Goal: Task Accomplishment & Management: Complete application form

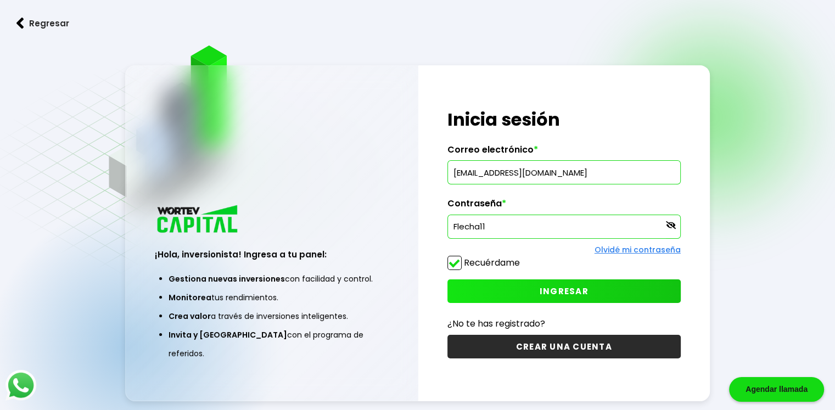
click at [560, 350] on button "CREAR UNA CUENTA" at bounding box center [564, 347] width 233 height 24
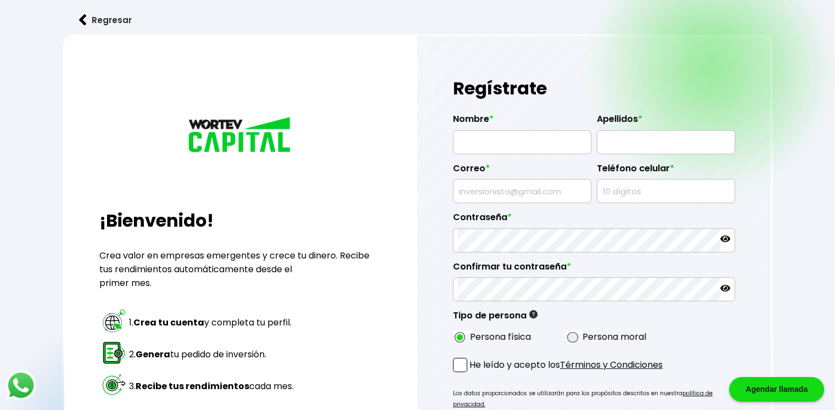
radio input "true"
click at [464, 142] on input "text" at bounding box center [522, 142] width 129 height 23
type input "[PERSON_NAME]"
type input "[EMAIL_ADDRESS][DOMAIN_NAME]"
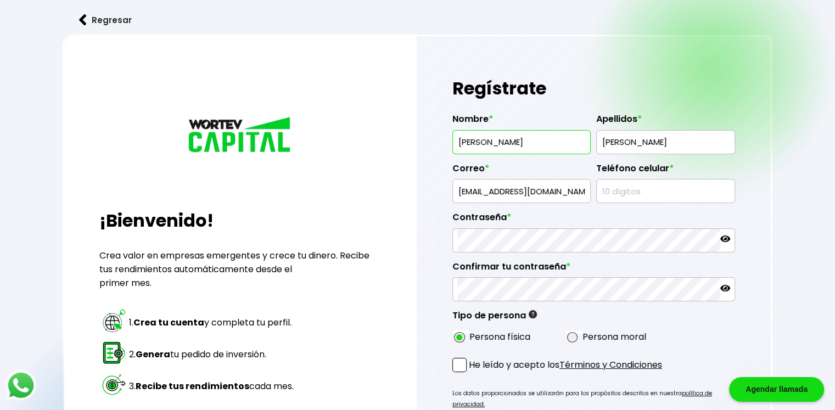
type input "3313593743"
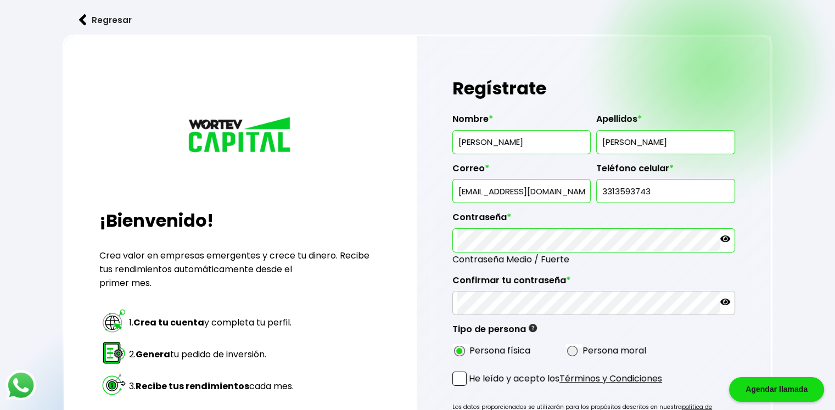
click at [725, 238] on icon at bounding box center [726, 239] width 10 height 7
click at [728, 302] on icon at bounding box center [726, 302] width 10 height 7
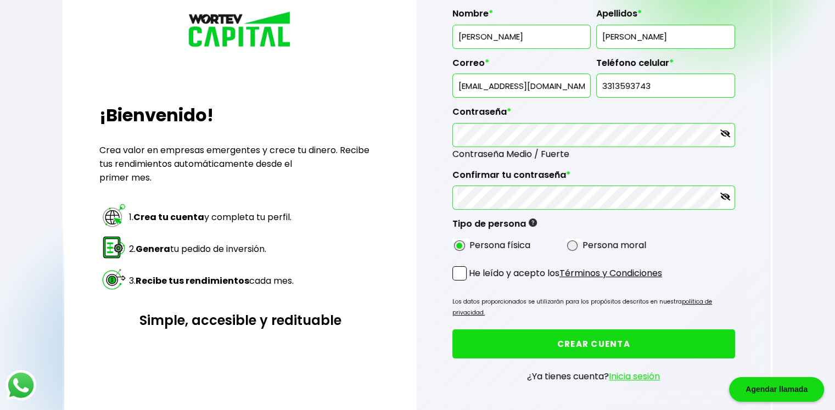
scroll to position [110, 0]
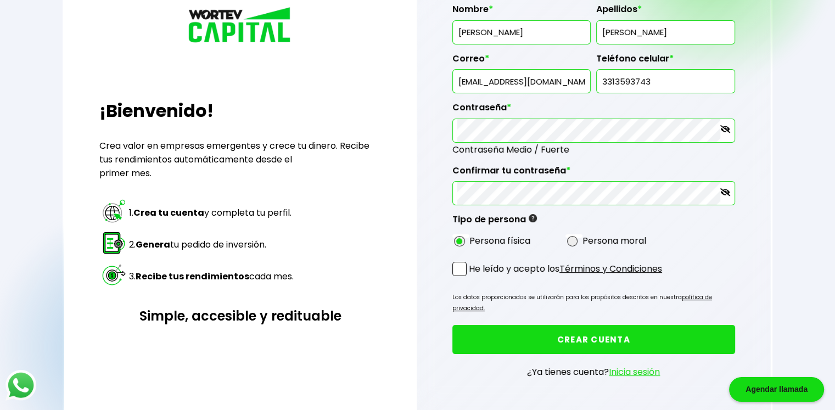
click at [467, 266] on label "He leído y acepto los Términos y Condiciones" at bounding box center [558, 269] width 210 height 14
click at [471, 277] on input "He leído y acepto los Términos y Condiciones" at bounding box center [471, 277] width 0 height 0
click at [590, 328] on button "CREAR CUENTA" at bounding box center [594, 339] width 283 height 29
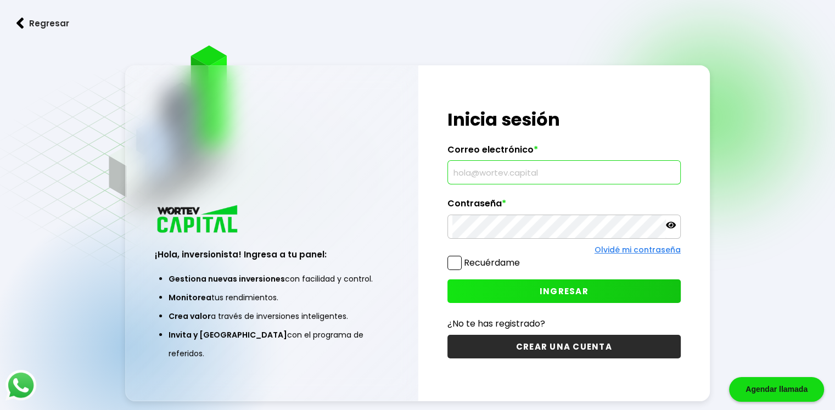
click at [489, 172] on input "text" at bounding box center [565, 172] width 224 height 23
type input "[EMAIL_ADDRESS][DOMAIN_NAME]"
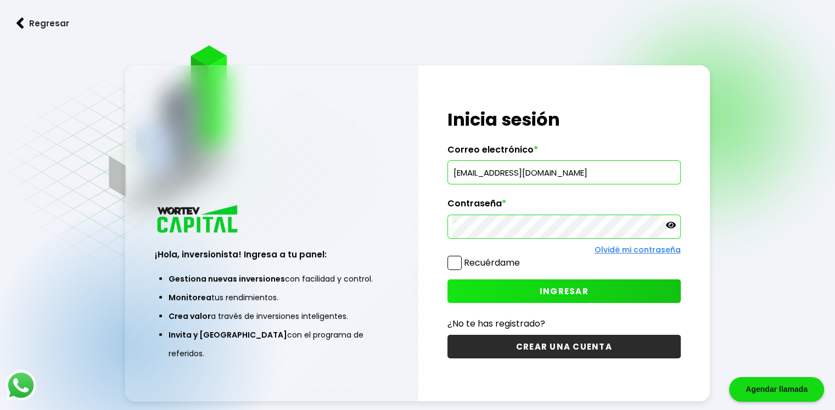
click at [673, 223] on icon at bounding box center [671, 225] width 10 height 7
click at [456, 264] on span at bounding box center [455, 263] width 14 height 14
click at [522, 258] on input "Recuérdame" at bounding box center [522, 258] width 0 height 0
click at [543, 290] on span "INGRESAR" at bounding box center [564, 292] width 49 height 12
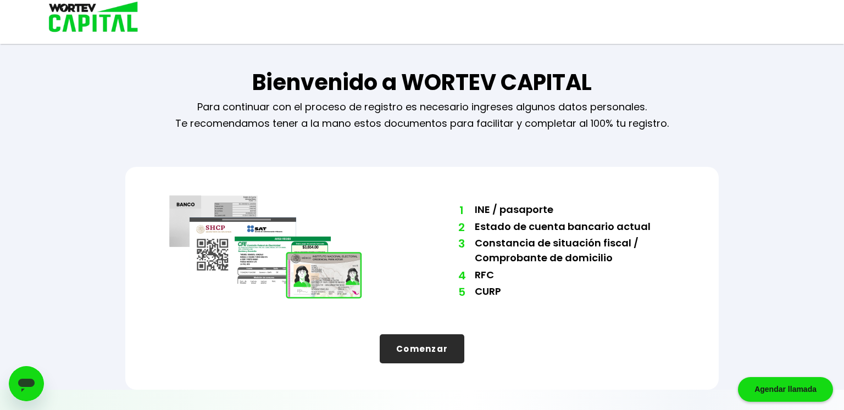
click at [406, 352] on button "Comenzar" at bounding box center [422, 349] width 85 height 29
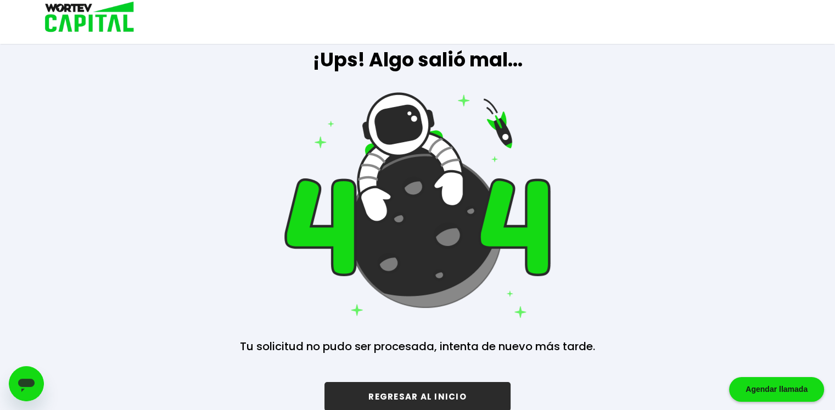
scroll to position [53, 0]
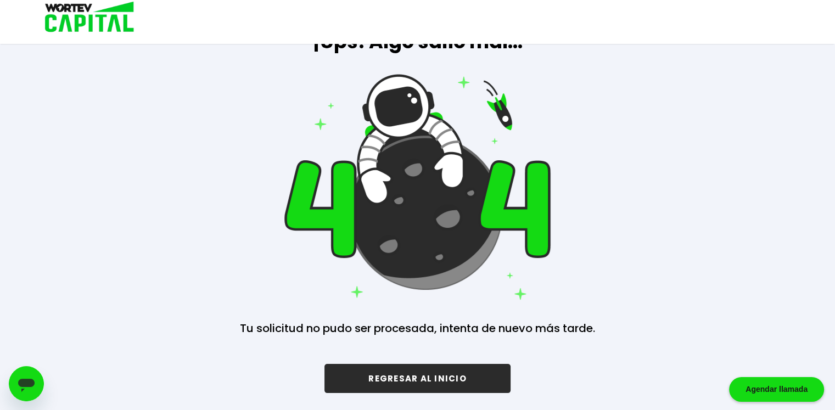
click at [450, 378] on button "REGRESAR AL INICIO" at bounding box center [418, 378] width 186 height 29
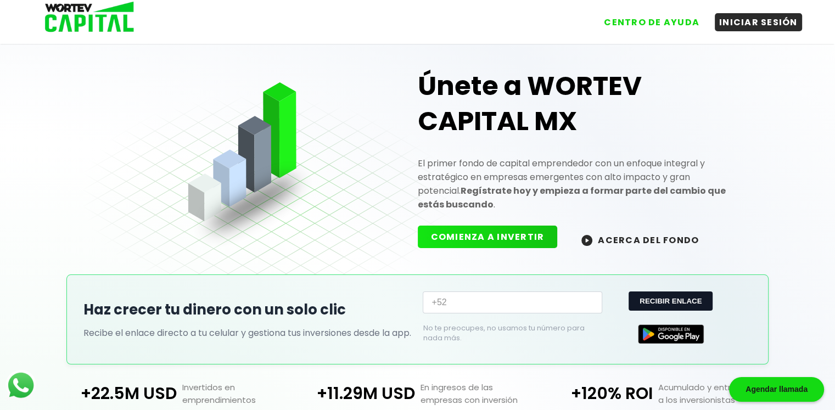
click at [487, 231] on button "COMIENZA A INVERTIR" at bounding box center [488, 237] width 140 height 23
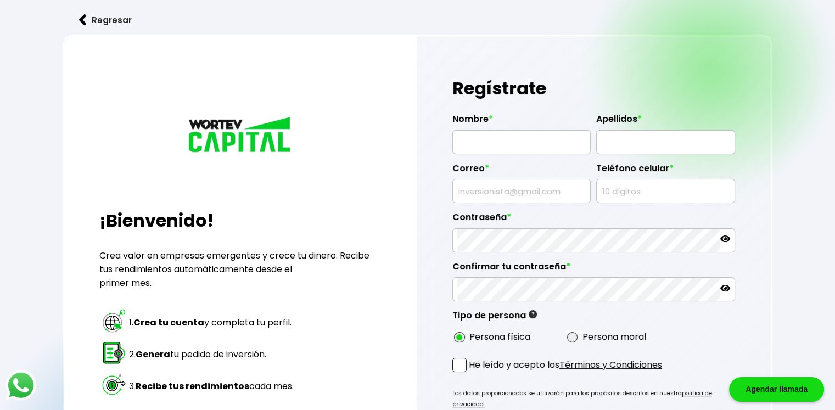
type input "[EMAIL_ADDRESS][DOMAIN_NAME]"
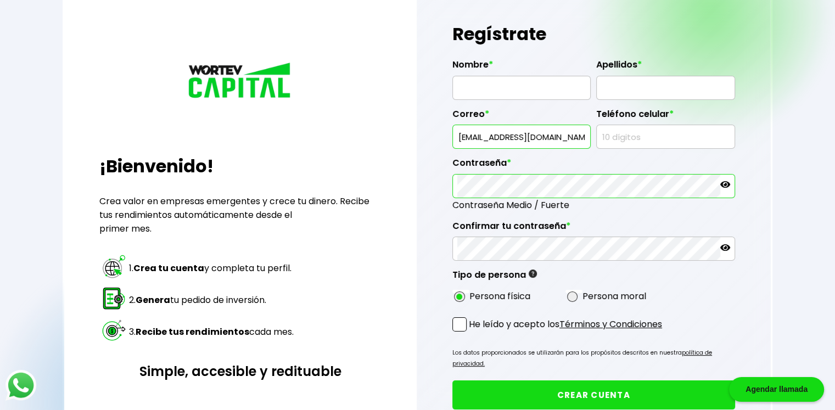
scroll to position [165, 0]
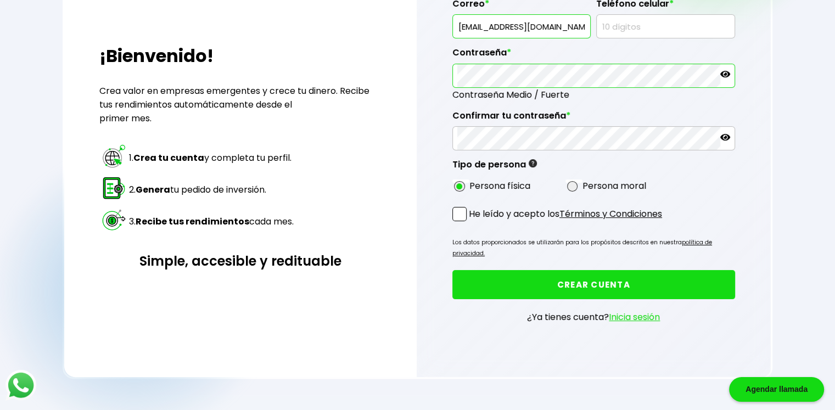
click at [635, 311] on link "Inicia sesión" at bounding box center [634, 317] width 51 height 13
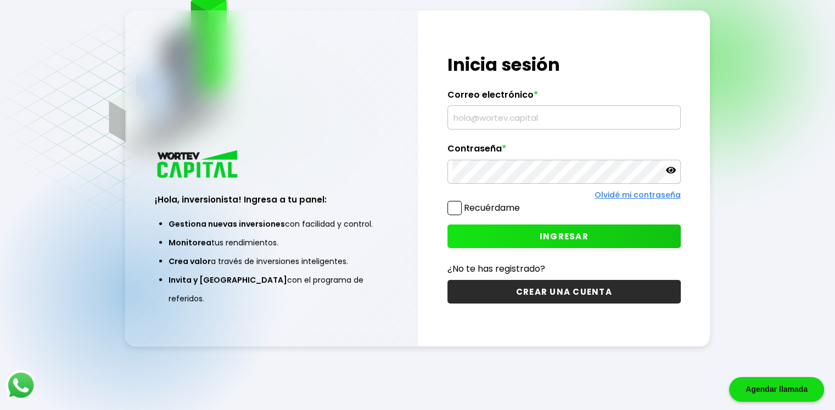
type input "[EMAIL_ADDRESS][DOMAIN_NAME]"
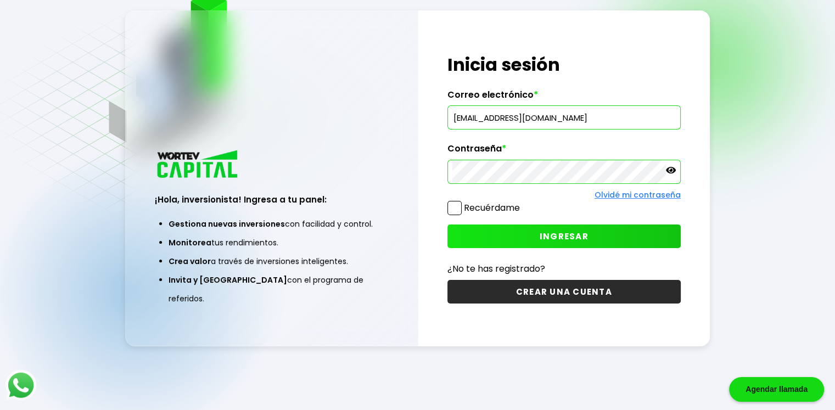
click at [455, 209] on span at bounding box center [455, 208] width 14 height 14
click at [522, 203] on input "Recuérdame" at bounding box center [522, 203] width 0 height 0
click at [670, 171] on icon at bounding box center [671, 170] width 10 height 7
click at [589, 233] on button "INGRESAR" at bounding box center [564, 237] width 233 height 24
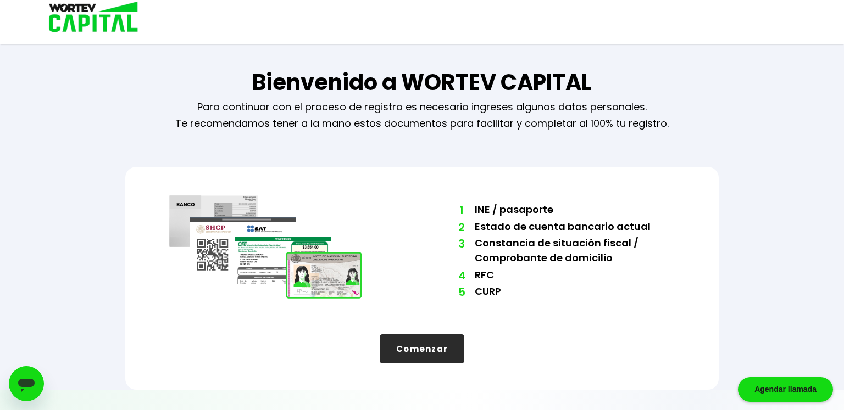
click at [413, 354] on button "Comenzar" at bounding box center [422, 349] width 85 height 29
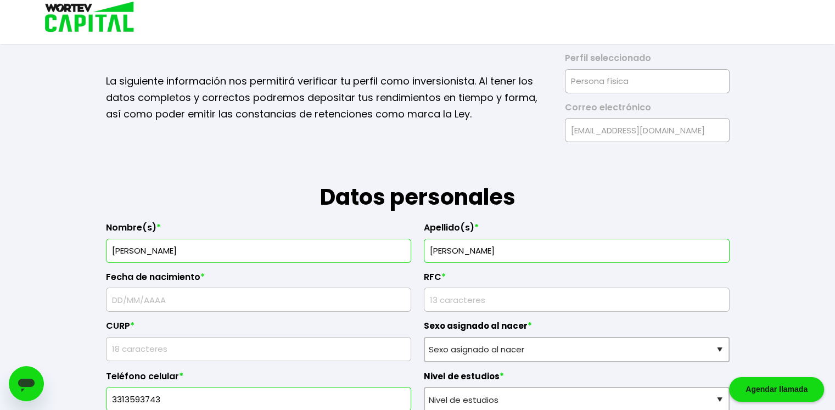
scroll to position [110, 0]
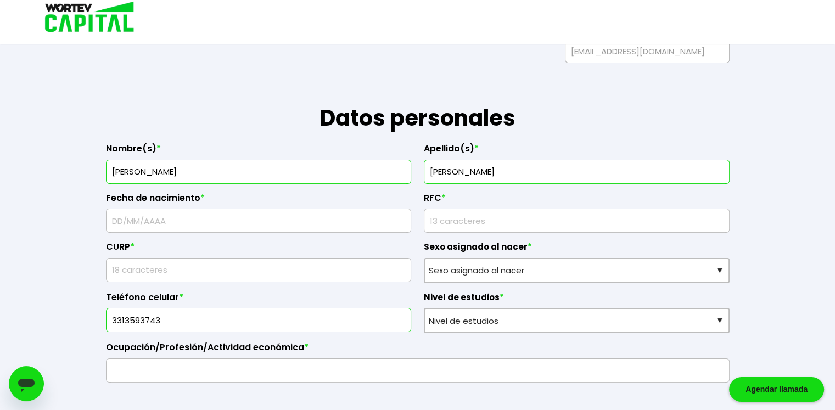
click at [155, 221] on input "text" at bounding box center [259, 220] width 296 height 23
click at [461, 218] on input "rfc" at bounding box center [577, 220] width 296 height 23
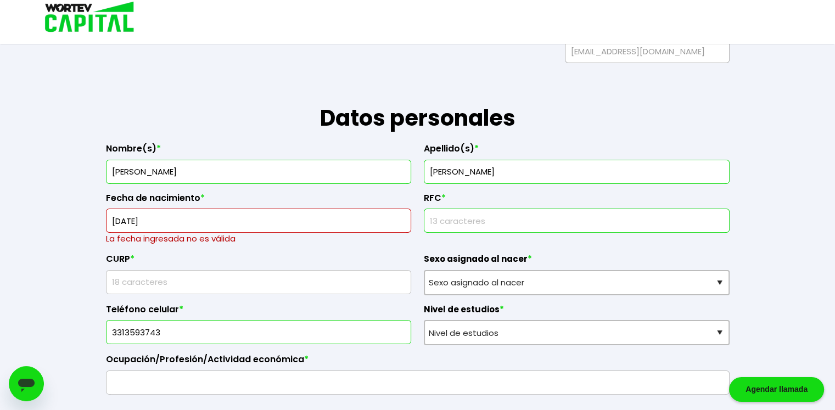
click at [137, 218] on input "06/02/81" at bounding box center [259, 220] width 296 height 23
click at [141, 220] on input "06/02/81" at bounding box center [259, 220] width 296 height 23
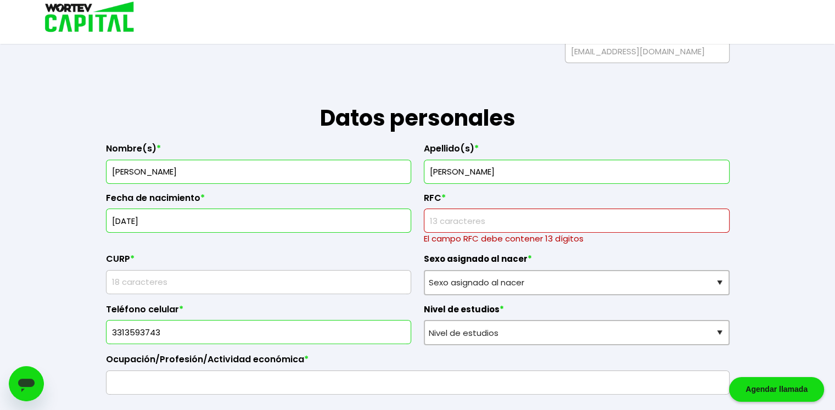
type input "06/02/1981"
click at [447, 220] on input "rfc" at bounding box center [577, 220] width 296 height 23
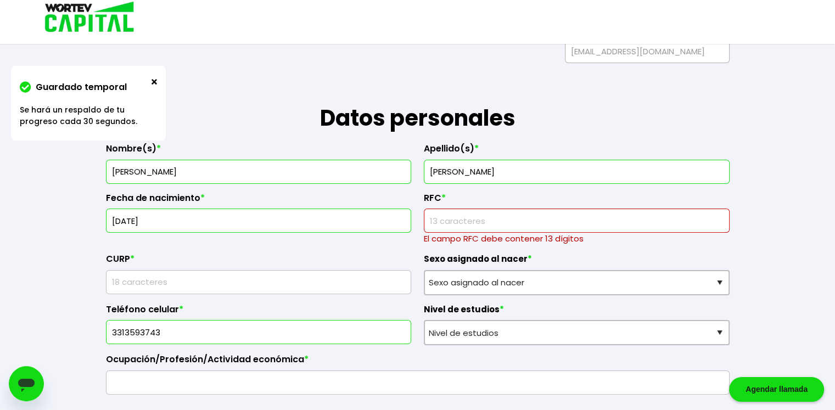
type input "DICE810206J73"
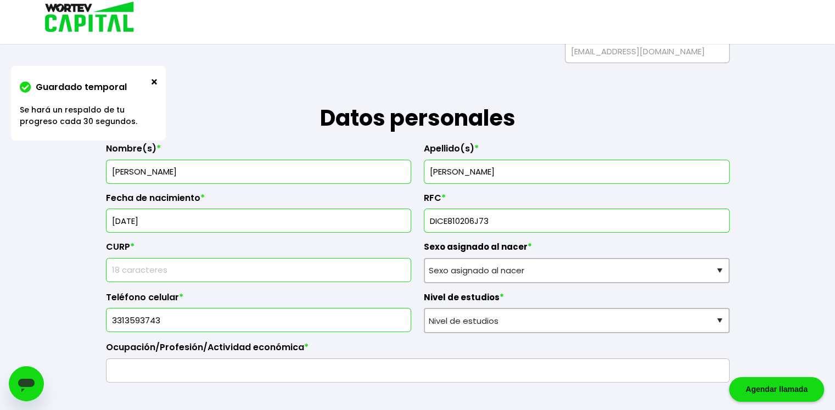
click at [180, 267] on input "text" at bounding box center [259, 270] width 296 height 23
type input "DICE810206HJCZMS01"
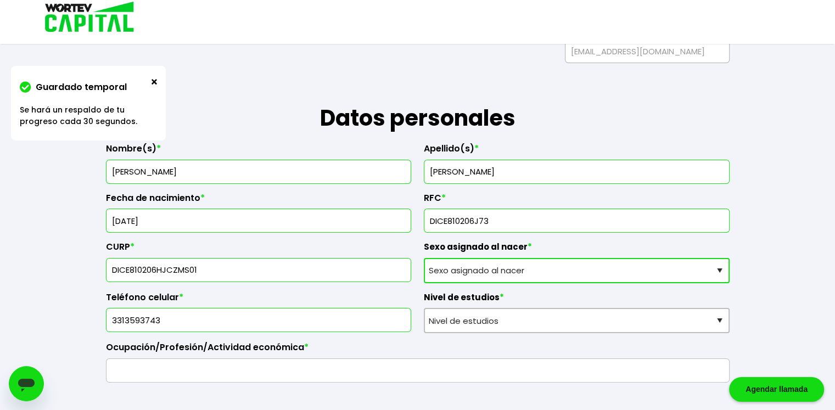
click at [492, 269] on select "Sexo asignado al nacer Hombre Mujer Prefiero no contestar" at bounding box center [577, 270] width 306 height 25
select select "Hombre"
click at [424, 258] on select "Sexo asignado al nacer Hombre Mujer Prefiero no contestar" at bounding box center [577, 270] width 306 height 25
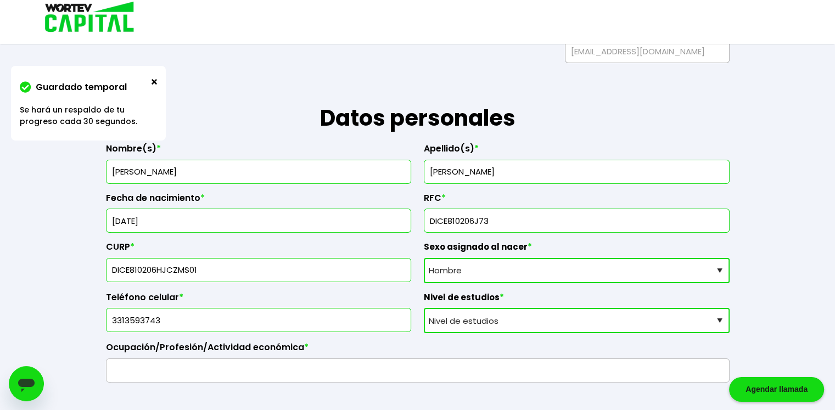
click at [480, 324] on select "Nivel de estudios Primaria Secundaria Bachillerato Licenciatura Posgrado" at bounding box center [577, 320] width 306 height 25
select select "Licenciatura"
click at [424, 308] on select "Nivel de estudios Primaria Secundaria Bachillerato Licenciatura Posgrado" at bounding box center [577, 320] width 306 height 25
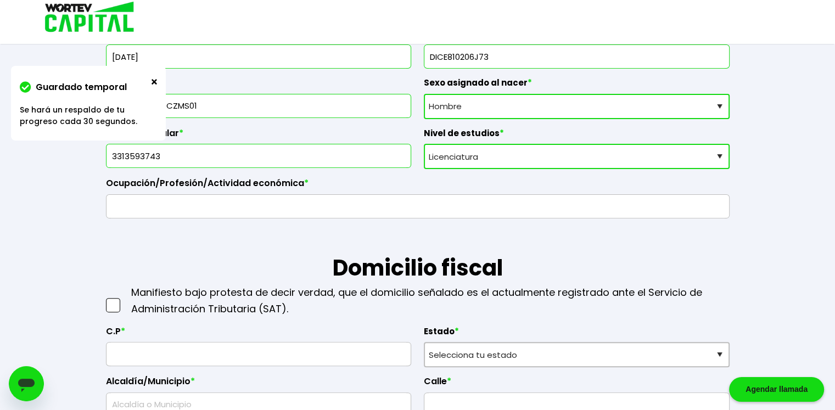
scroll to position [275, 0]
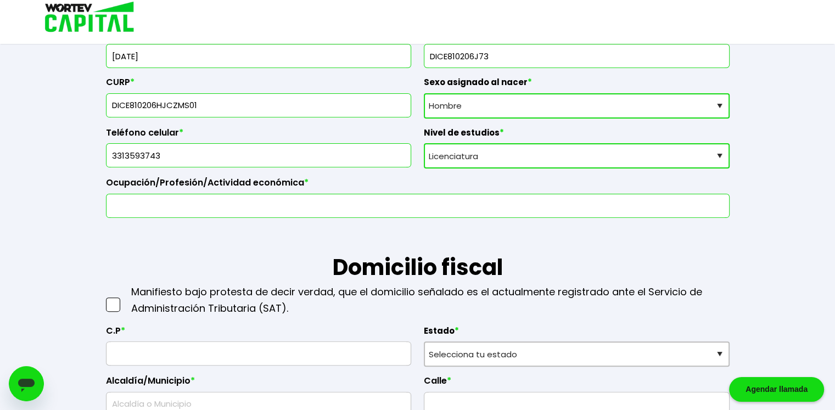
click at [140, 204] on input "text" at bounding box center [418, 205] width 614 height 23
type input "servidor publico"
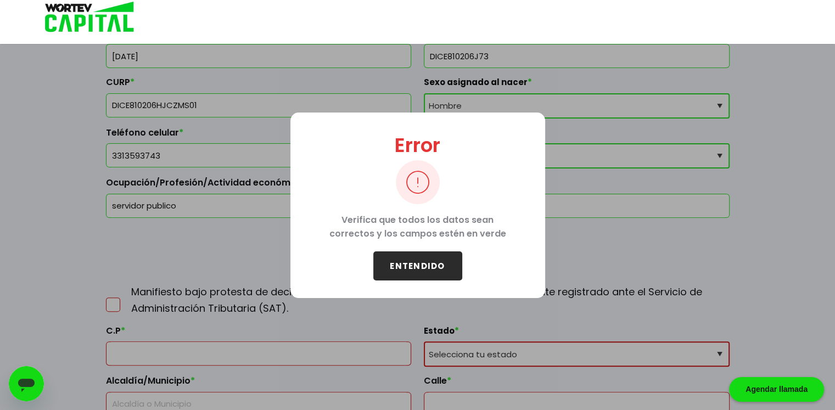
click at [408, 264] on button "ENTENDIDO" at bounding box center [417, 266] width 89 height 29
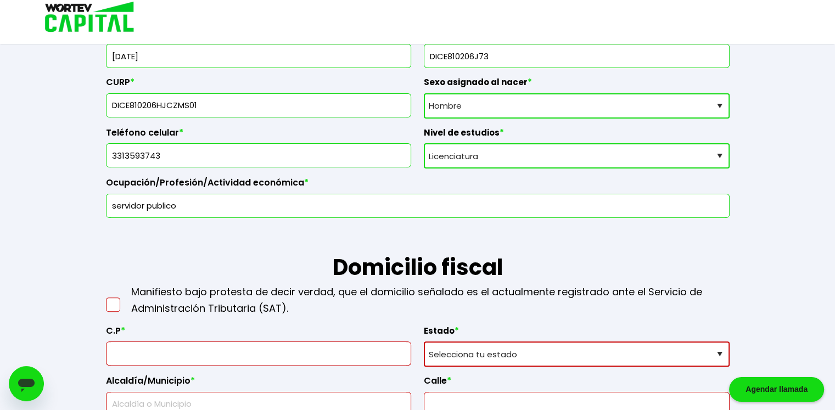
scroll to position [384, 0]
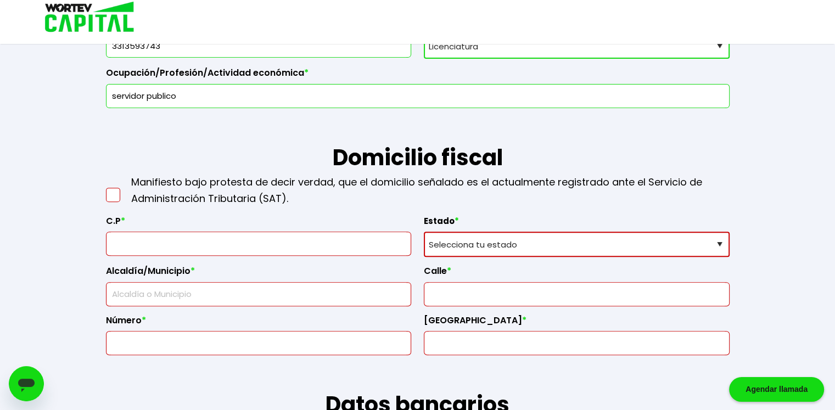
click at [109, 196] on span at bounding box center [113, 195] width 14 height 14
click at [125, 189] on input "checkbox" at bounding box center [125, 189] width 0 height 0
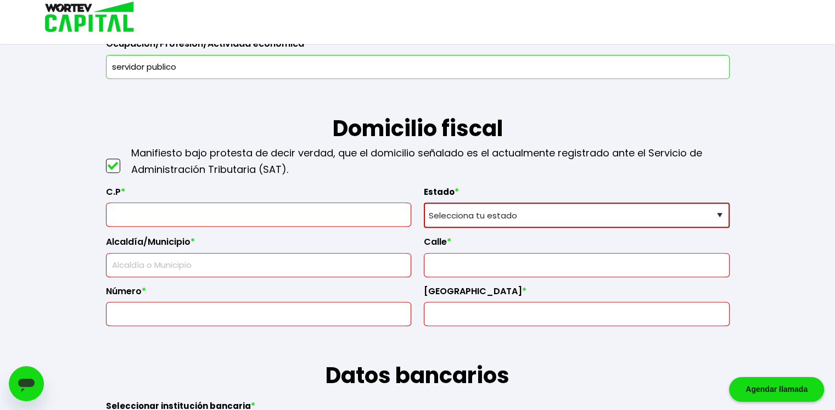
scroll to position [439, 0]
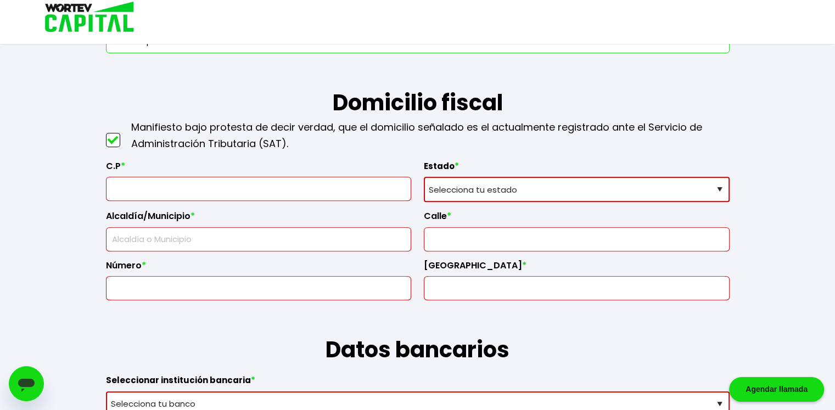
click at [132, 190] on input "text" at bounding box center [259, 188] width 296 height 23
type input "45186"
select select "JA"
type input "ZAPOPAN"
type input "Tequila"
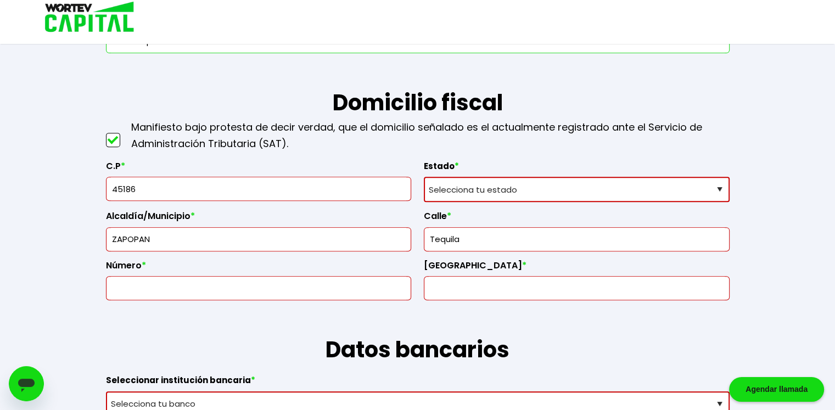
type input "1276"
type input "Lomas Del Refugio"
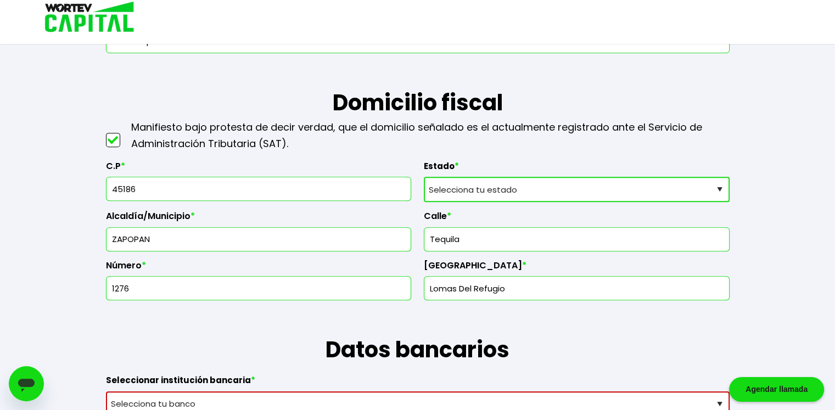
type input "Zapopan"
type input "Agua Fría"
click at [464, 240] on input "text" at bounding box center [577, 239] width 296 height 23
type input "Tequila"
type input "ZAPOPAN"
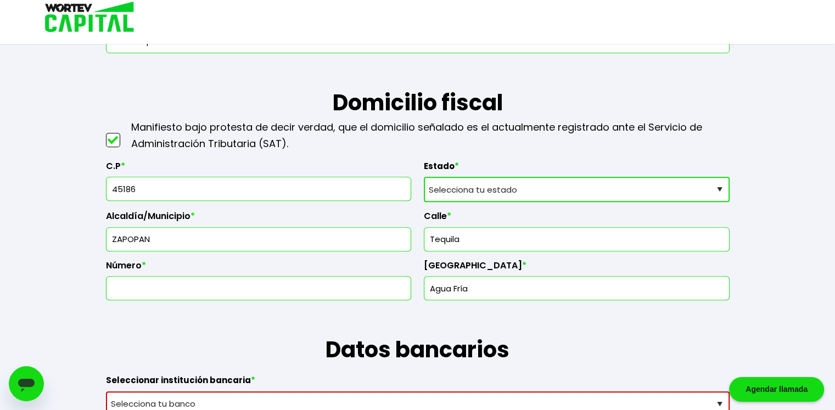
type input "1276"
type input "Lomas Del Refugio"
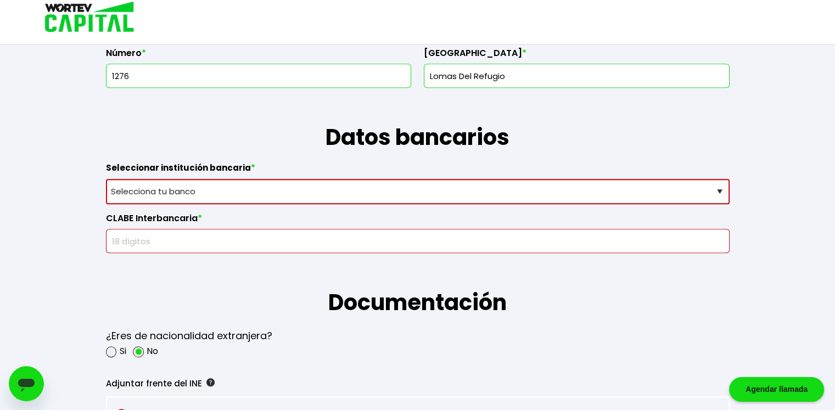
scroll to position [659, 0]
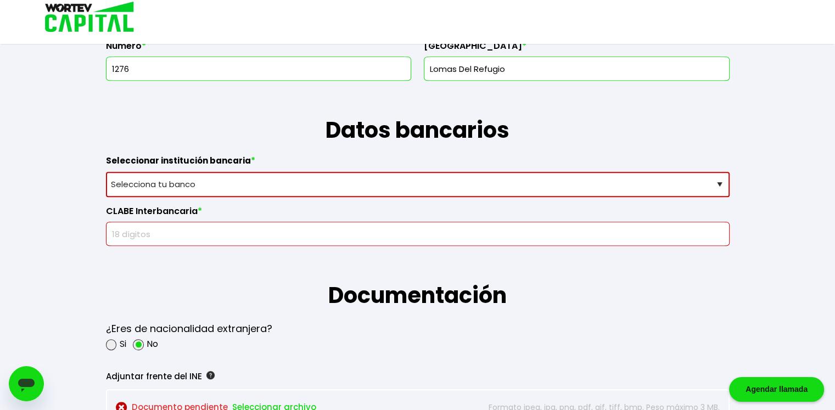
click at [257, 182] on select "Selecciona tu banco ABC Capital Actinver Afirme Albo ASP Banamex Banbajio Banco…" at bounding box center [418, 184] width 624 height 25
select select "Nu Bank"
click at [106, 172] on select "Selecciona tu banco ABC Capital Actinver Afirme Albo ASP Banamex Banbajio Banco…" at bounding box center [418, 184] width 624 height 25
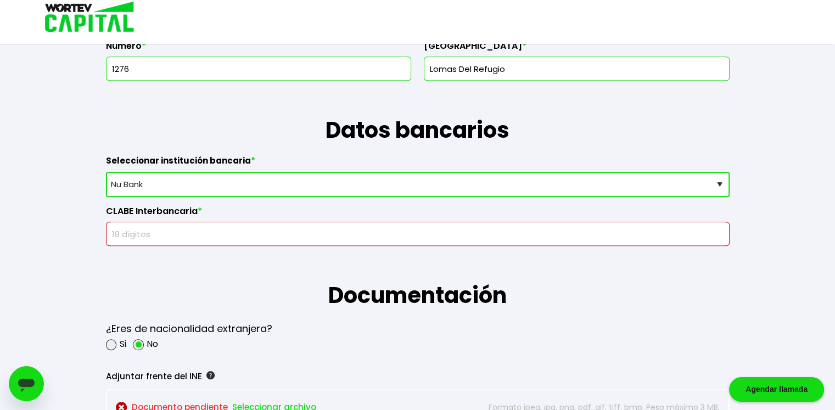
click at [163, 232] on input "text" at bounding box center [418, 233] width 614 height 23
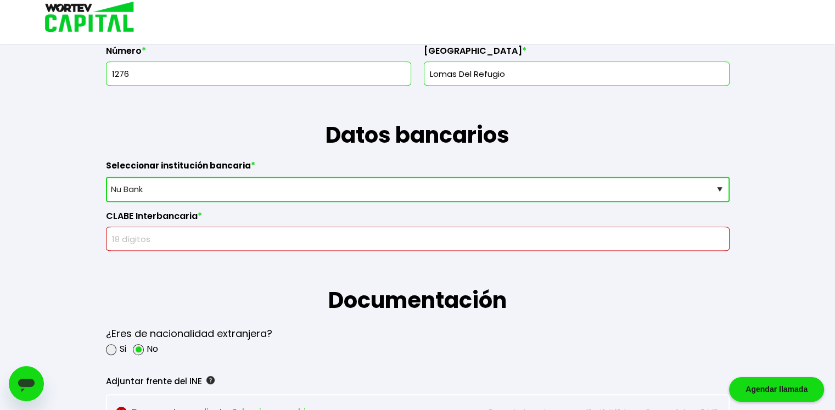
scroll to position [714, 0]
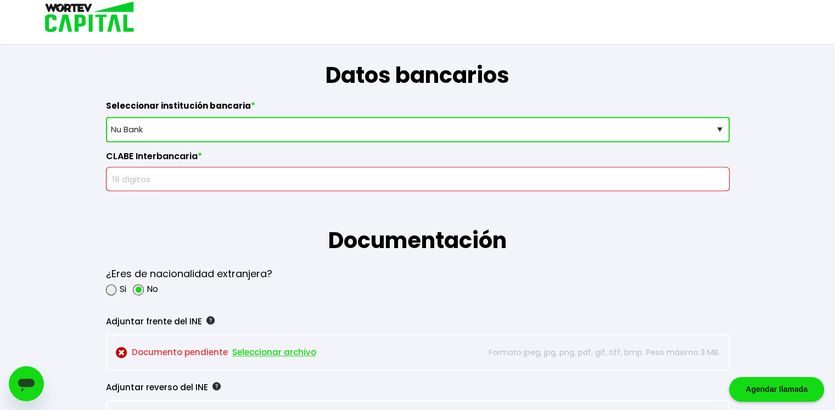
click at [157, 179] on input "text" at bounding box center [418, 179] width 614 height 23
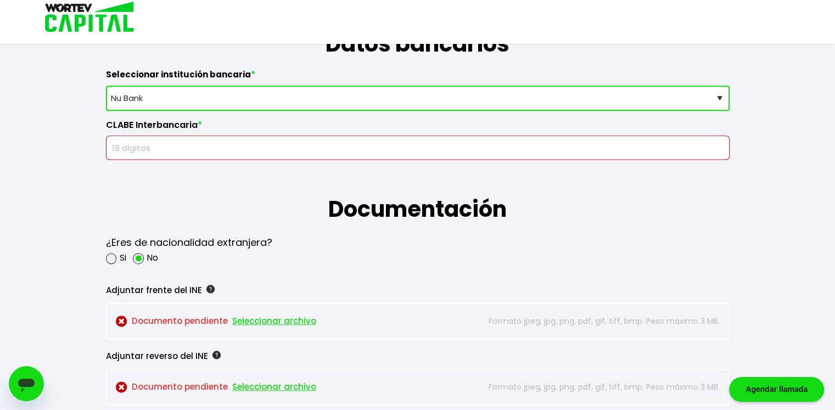
scroll to position [659, 0]
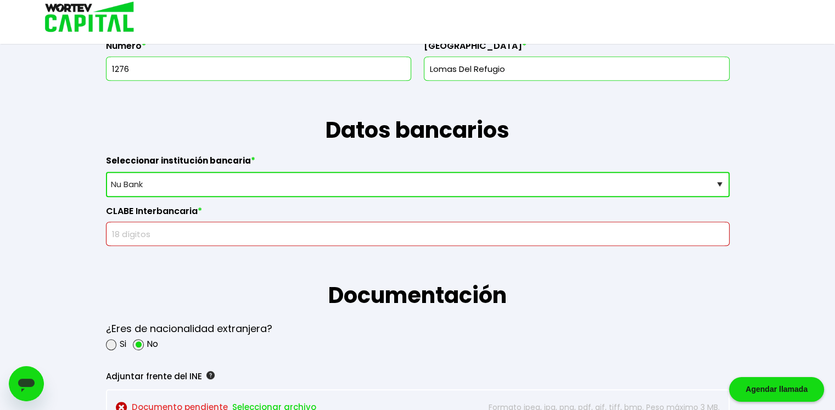
click at [247, 236] on input "text" at bounding box center [418, 233] width 614 height 23
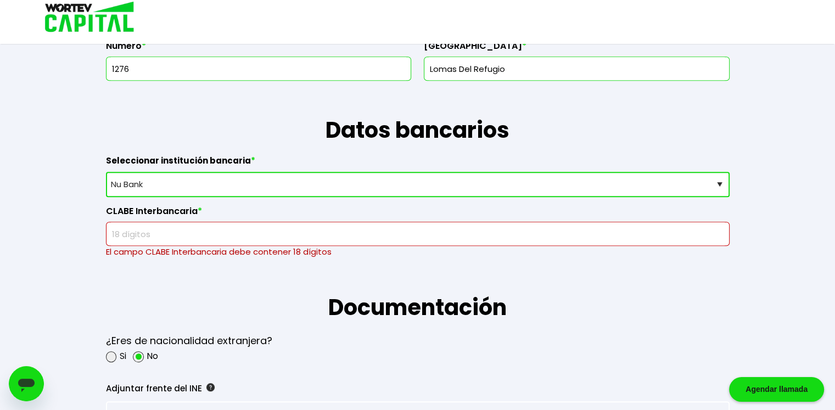
click at [143, 237] on input "text" at bounding box center [418, 233] width 614 height 23
paste input "638180010149515819"
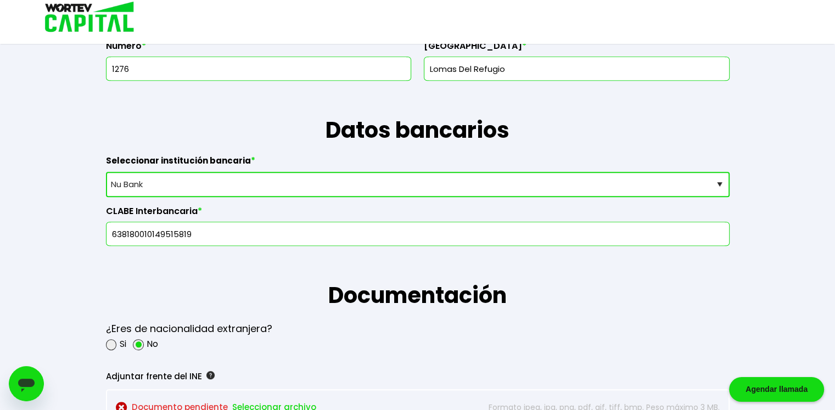
click at [202, 243] on input "638180010149515819" at bounding box center [418, 233] width 614 height 23
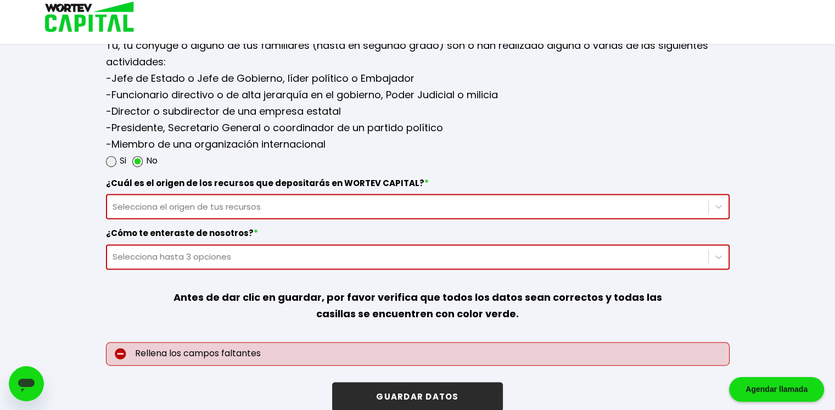
scroll to position [1470, 0]
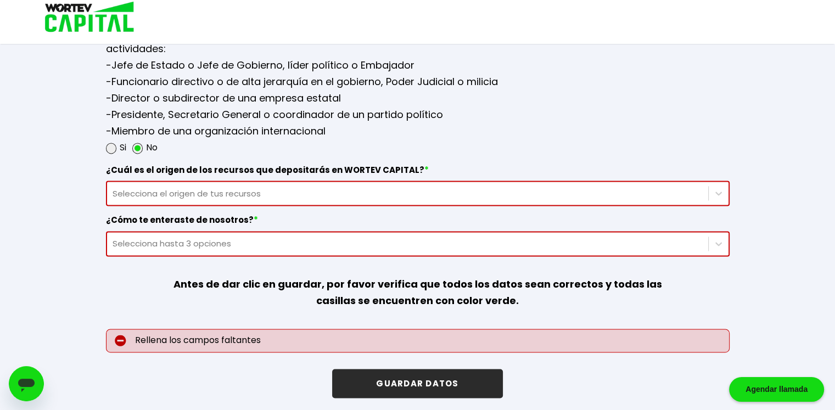
type input "638180010149515819"
click at [422, 377] on button "GUARDAR DATOS" at bounding box center [417, 383] width 170 height 29
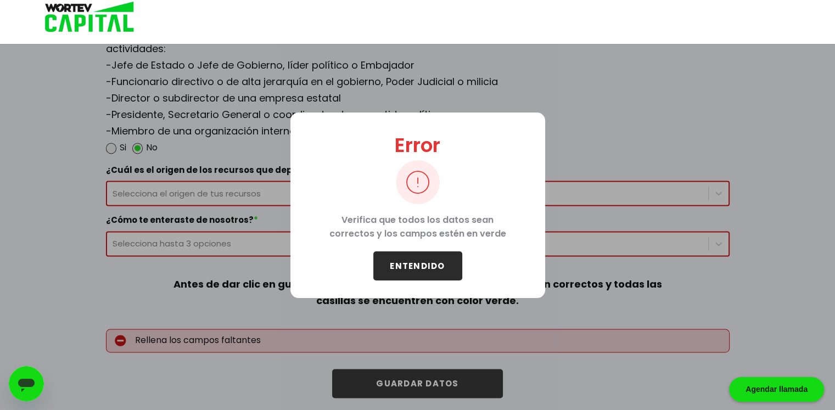
click at [420, 266] on button "ENTENDIDO" at bounding box center [417, 266] width 89 height 29
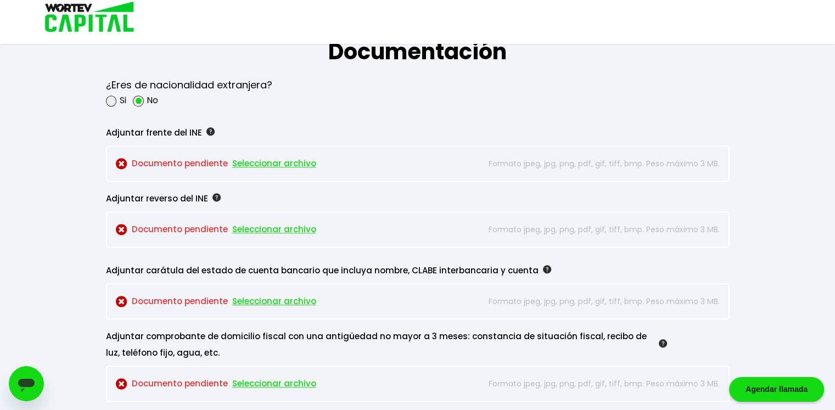
scroll to position [921, 0]
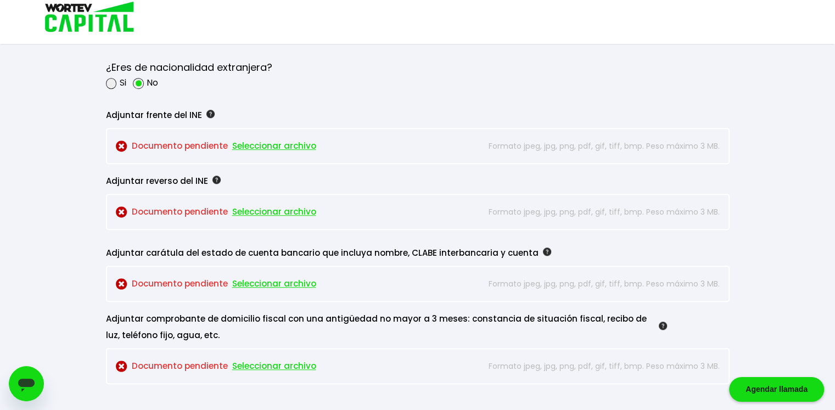
click at [286, 143] on span "Seleccionar archivo" at bounding box center [274, 146] width 84 height 16
click at [282, 209] on span "Seleccionar archivo" at bounding box center [274, 212] width 84 height 16
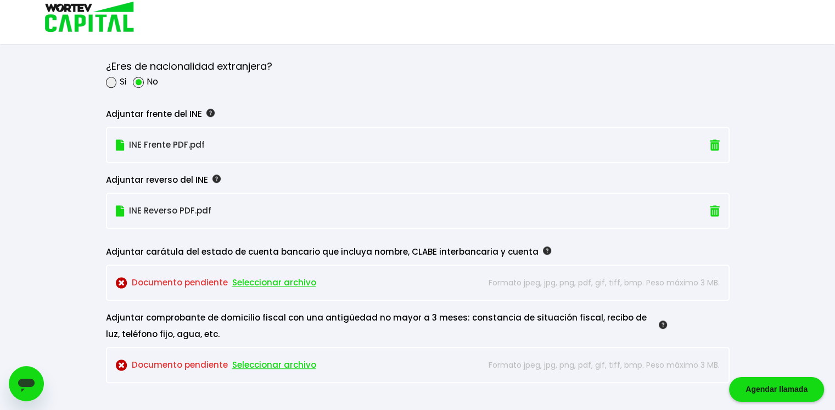
scroll to position [975, 0]
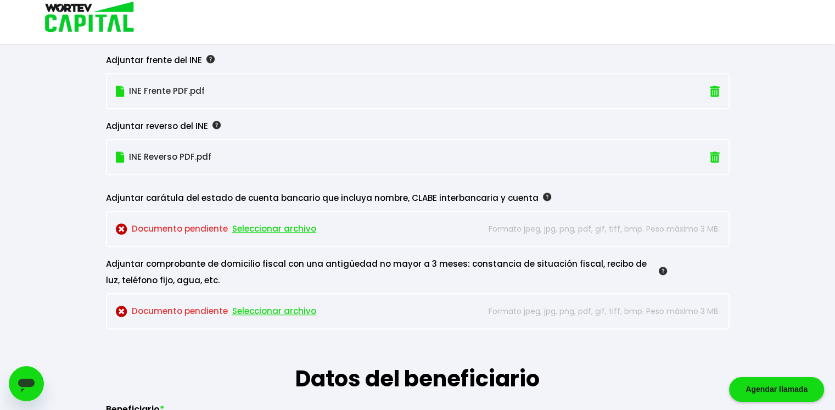
click at [277, 225] on span "Seleccionar archivo" at bounding box center [274, 229] width 84 height 16
click at [286, 225] on span "Seleccionar archivo" at bounding box center [274, 229] width 84 height 16
click at [292, 308] on span "Seleccionar archivo" at bounding box center [274, 311] width 84 height 16
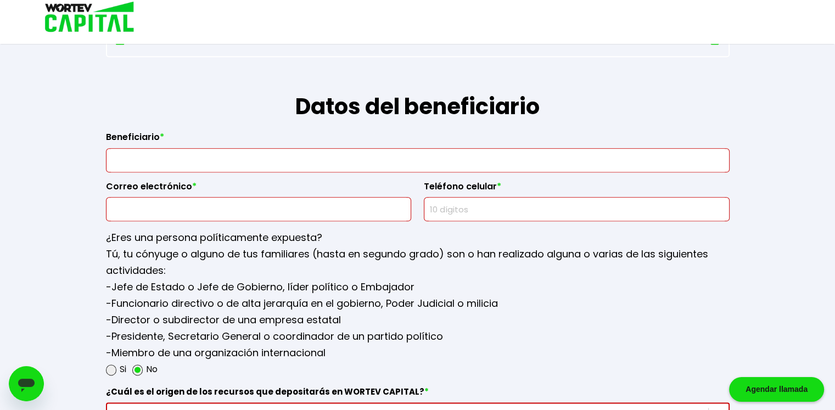
scroll to position [1250, 0]
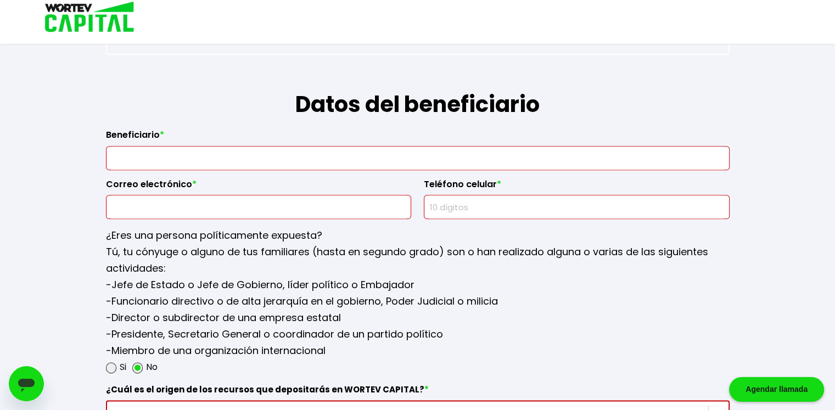
click at [178, 150] on input "text" at bounding box center [418, 158] width 614 height 23
click at [340, 207] on input "text" at bounding box center [259, 207] width 296 height 23
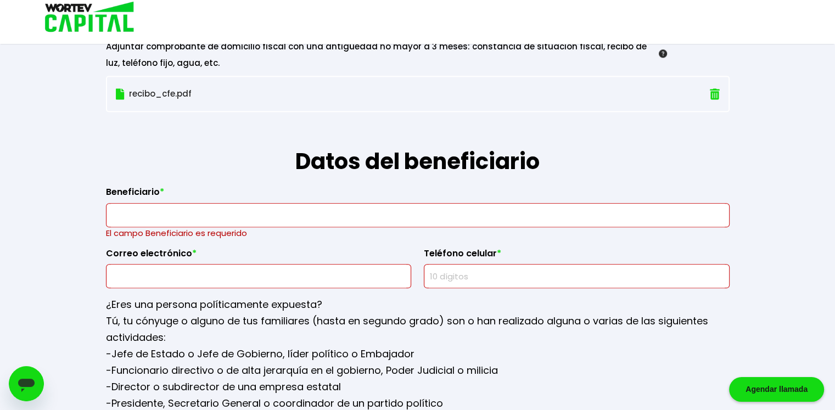
scroll to position [1195, 0]
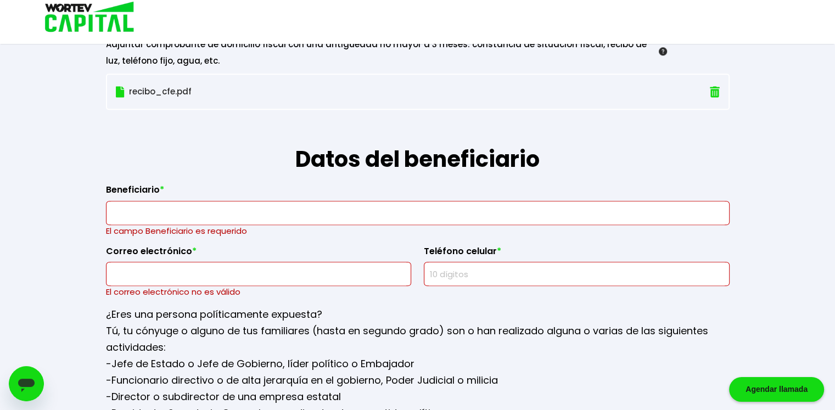
click at [188, 213] on input "text" at bounding box center [418, 213] width 614 height 23
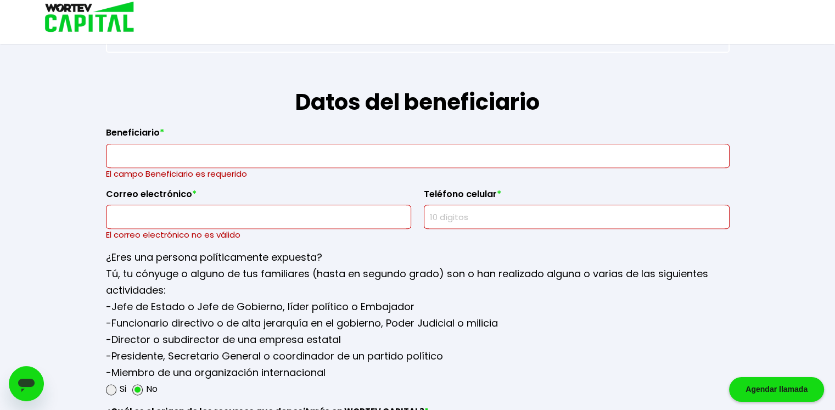
scroll to position [1251, 0]
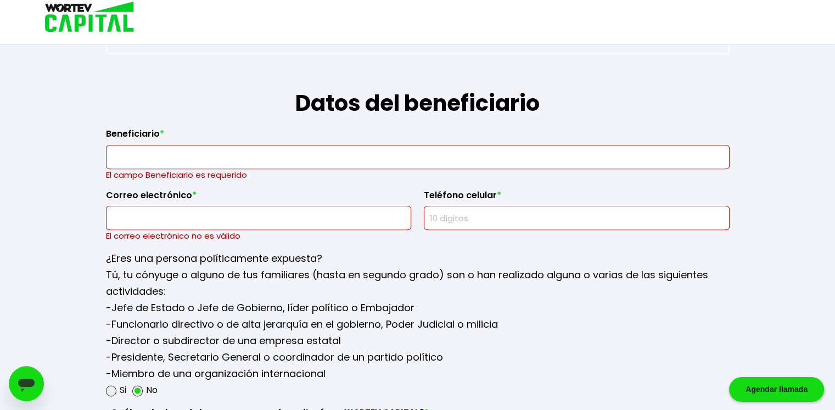
click at [145, 146] on input "text" at bounding box center [418, 157] width 614 height 23
click at [190, 161] on input "text" at bounding box center [418, 157] width 614 height 23
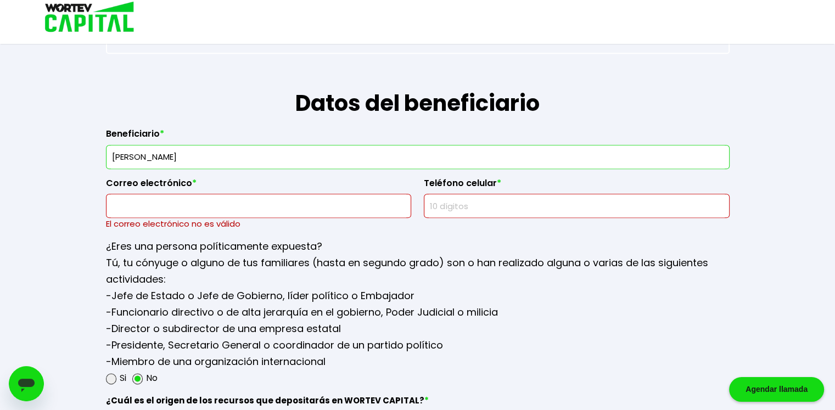
type input "maria guadalupe vargas galindo"
click at [210, 203] on input "text" at bounding box center [259, 205] width 296 height 23
type input "[EMAIL_ADDRESS][DOMAIN_NAME]"
type input "3313593743"
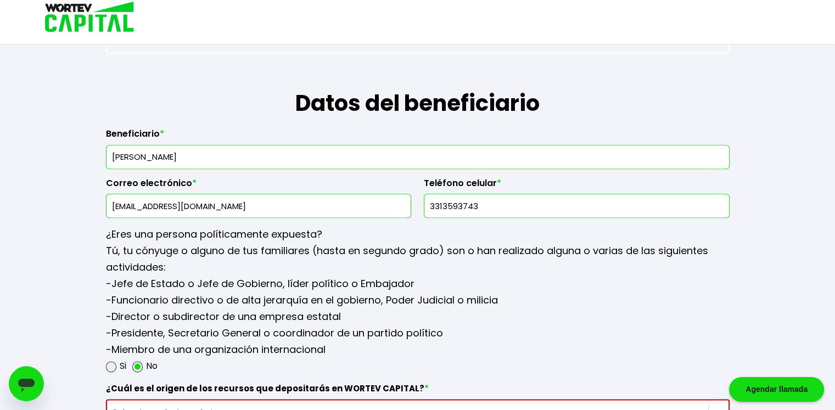
drag, startPoint x: 263, startPoint y: 155, endPoint x: 78, endPoint y: 143, distance: 185.0
type input "m"
type input "Miguel Angel Diaz Vargas"
click at [489, 194] on input "3313593743" at bounding box center [577, 205] width 296 height 23
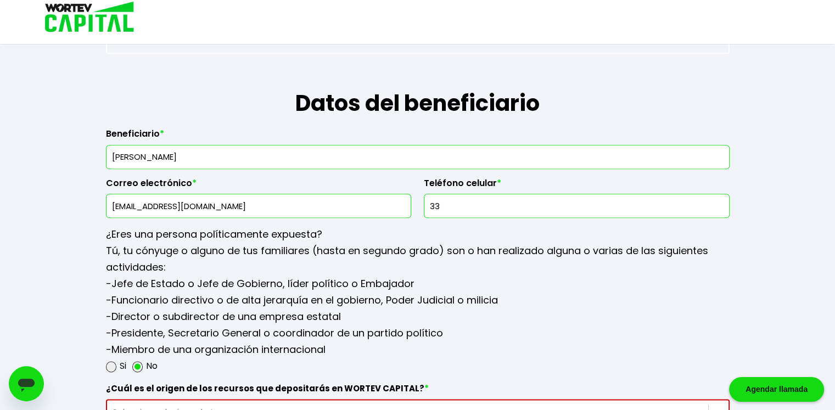
type input "3"
paste input "33271002"
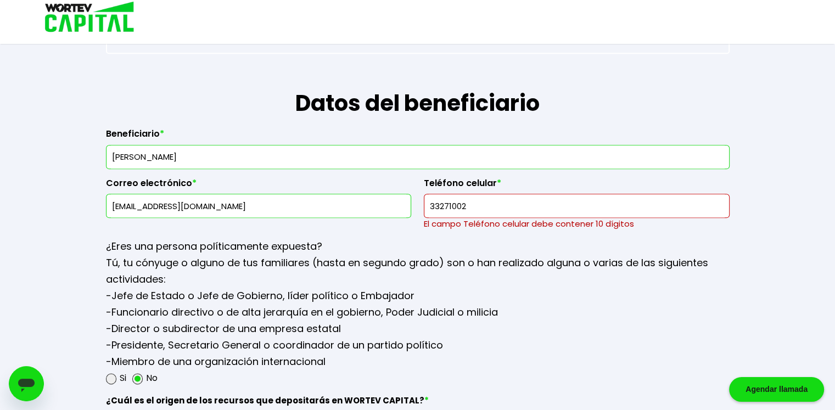
click at [472, 203] on input "33271002" at bounding box center [577, 205] width 296 height 23
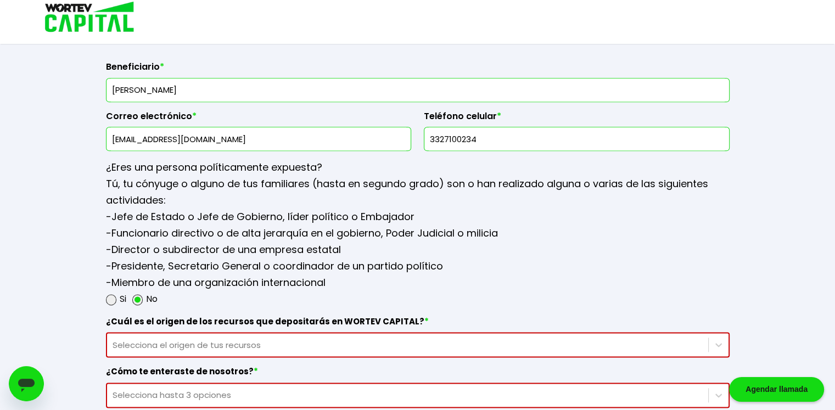
scroll to position [1337, 0]
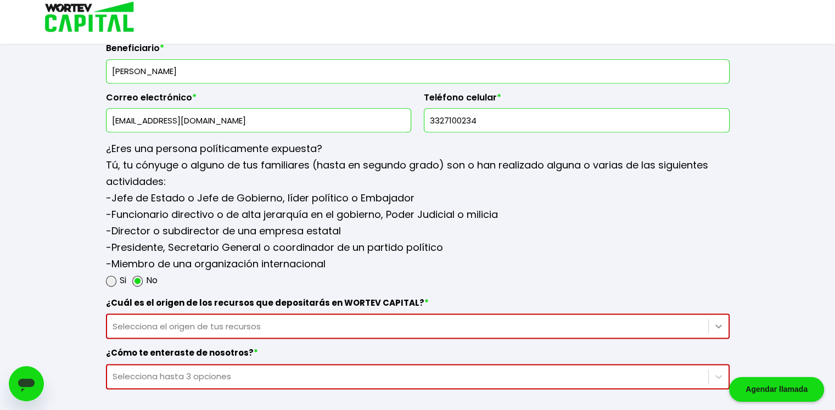
type input "3327100234"
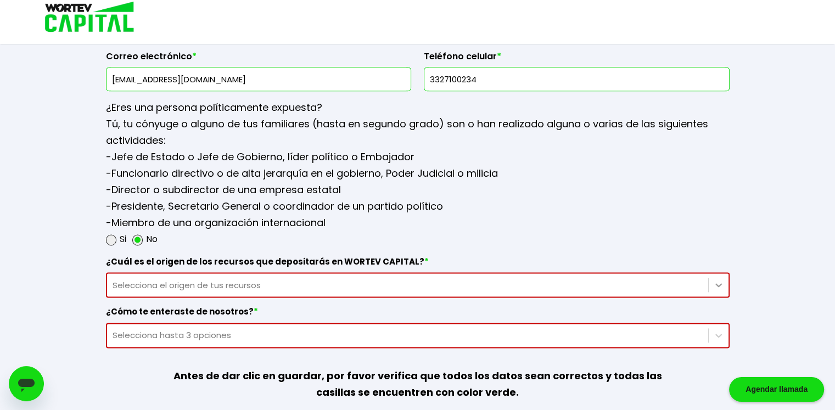
click at [716, 298] on div "Selecciona el origen de tus recursos" at bounding box center [418, 284] width 624 height 25
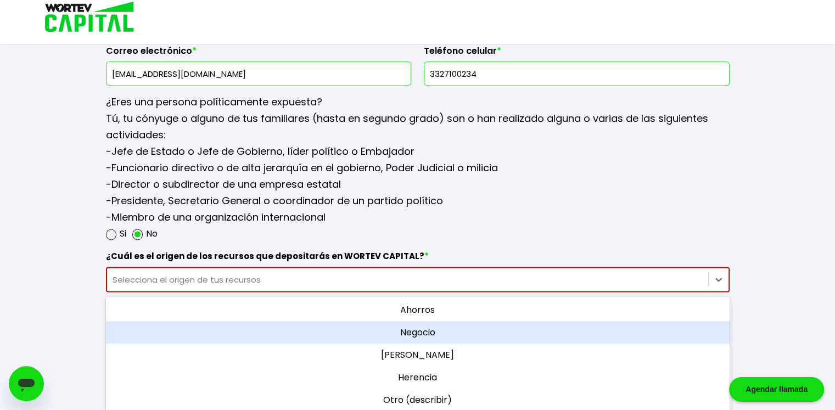
scroll to position [1384, 0]
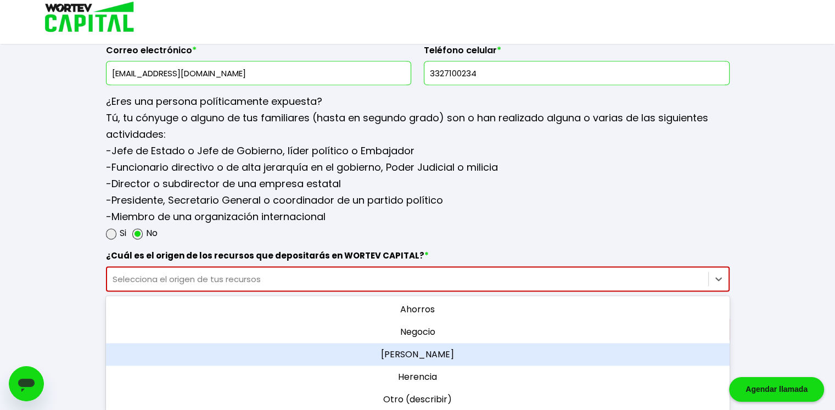
click at [447, 350] on div "Sueldo" at bounding box center [418, 354] width 624 height 23
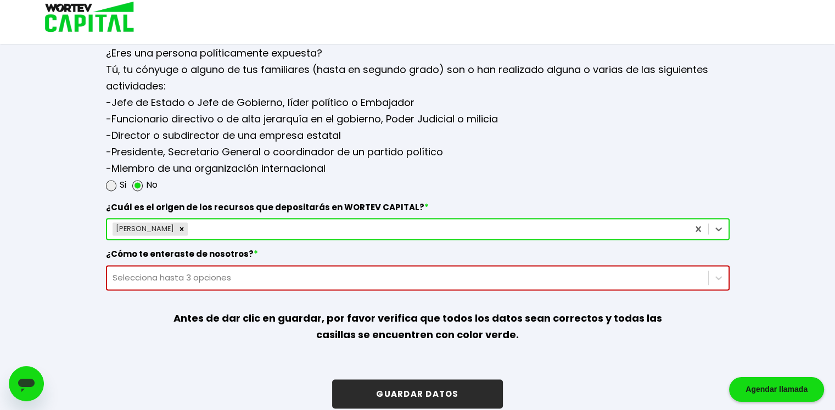
scroll to position [1443, 0]
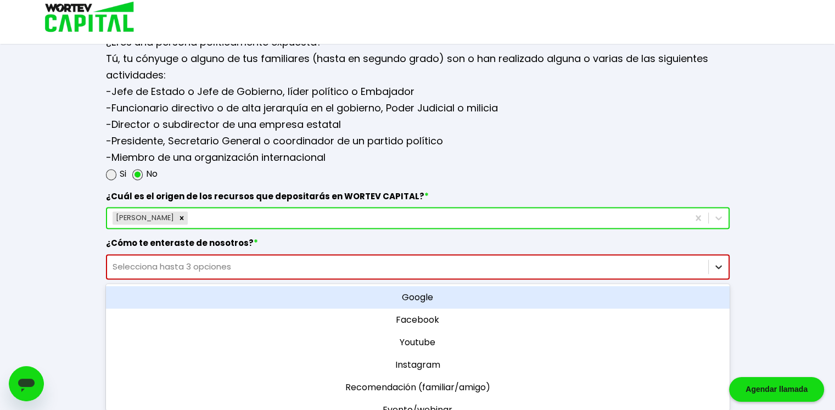
click at [716, 265] on icon at bounding box center [719, 267] width 7 height 4
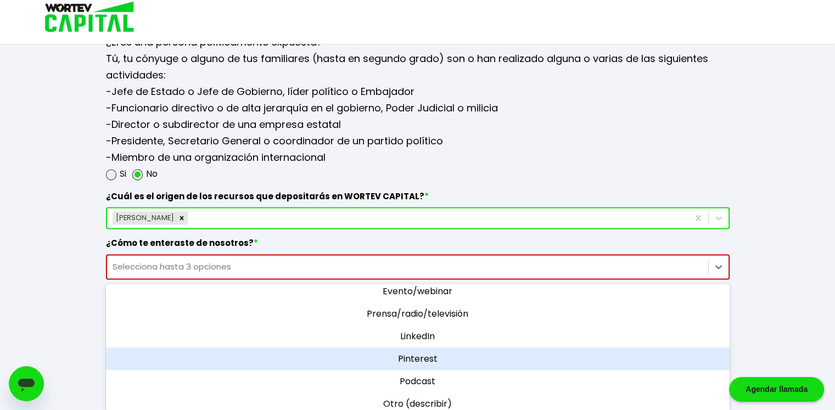
scroll to position [0, 0]
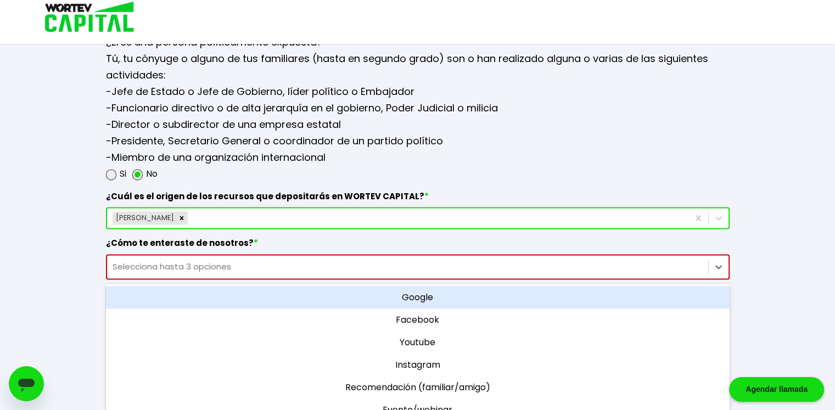
click at [479, 295] on div "Google" at bounding box center [418, 297] width 624 height 23
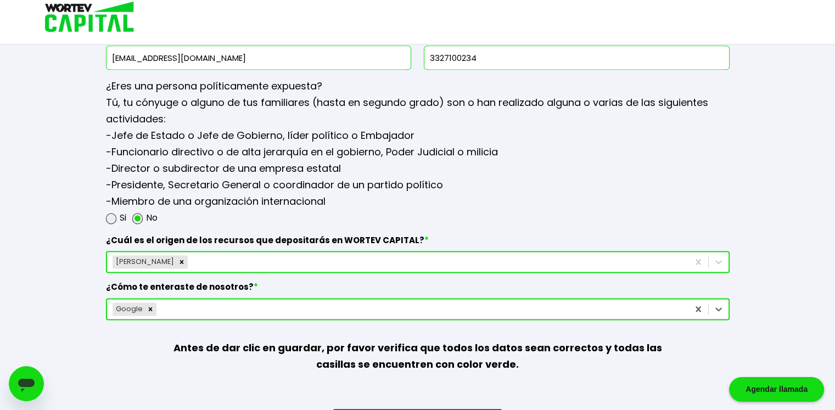
scroll to position [1439, 0]
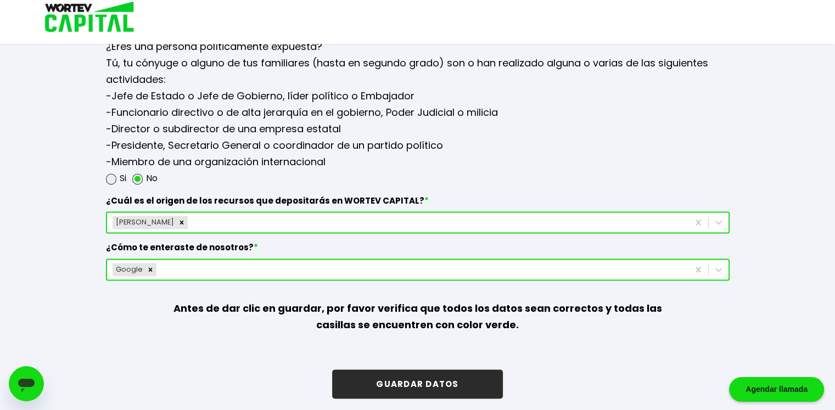
click at [436, 376] on button "GUARDAR DATOS" at bounding box center [417, 384] width 170 height 29
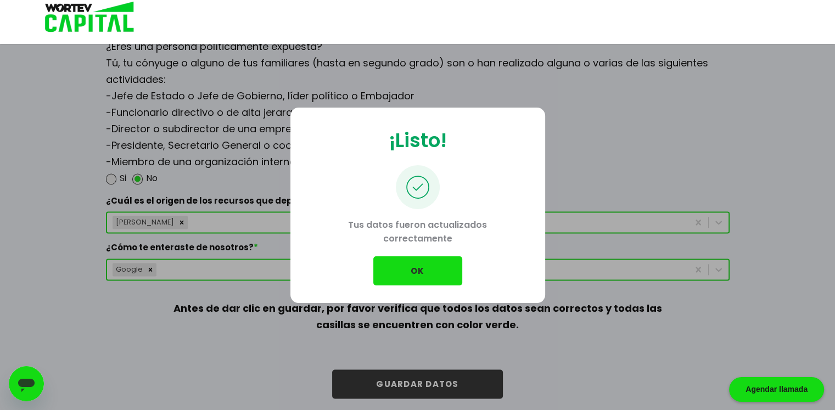
click at [421, 271] on button "OK" at bounding box center [417, 271] width 89 height 29
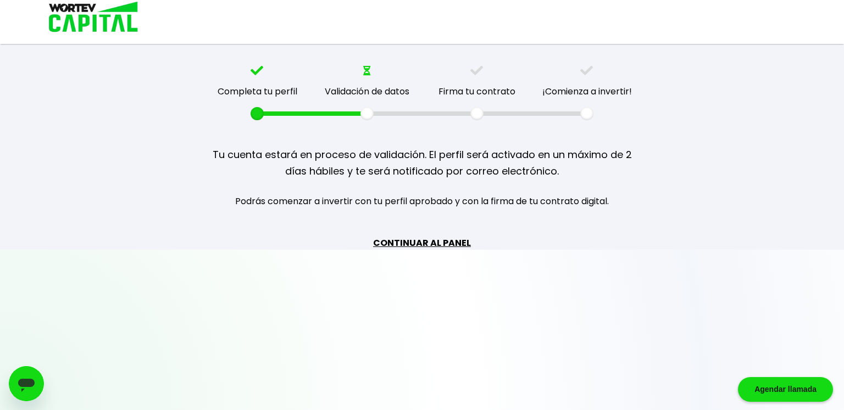
click at [420, 242] on link "CONTINUAR AL PANEL" at bounding box center [422, 243] width 98 height 14
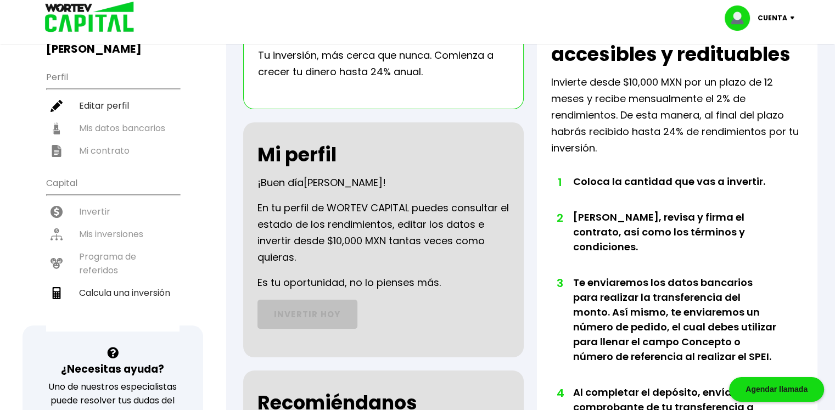
scroll to position [110, 0]
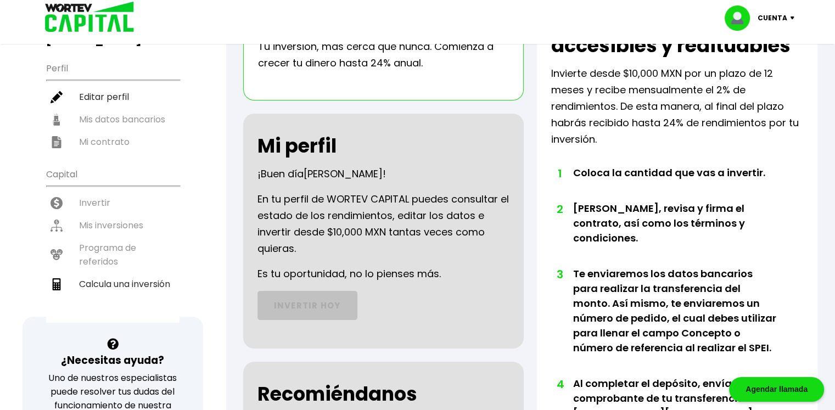
click at [94, 209] on ul "Capital Invertir Mis inversiones Programa de referidos Calcula una inversión" at bounding box center [112, 242] width 133 height 161
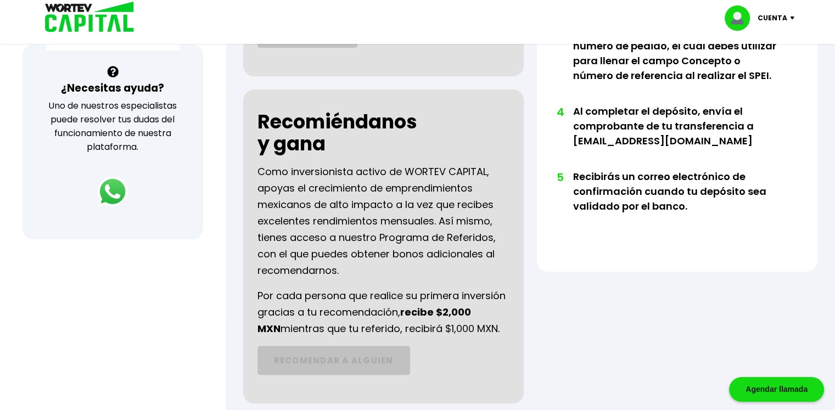
scroll to position [439, 0]
